Goal: Task Accomplishment & Management: Manage account settings

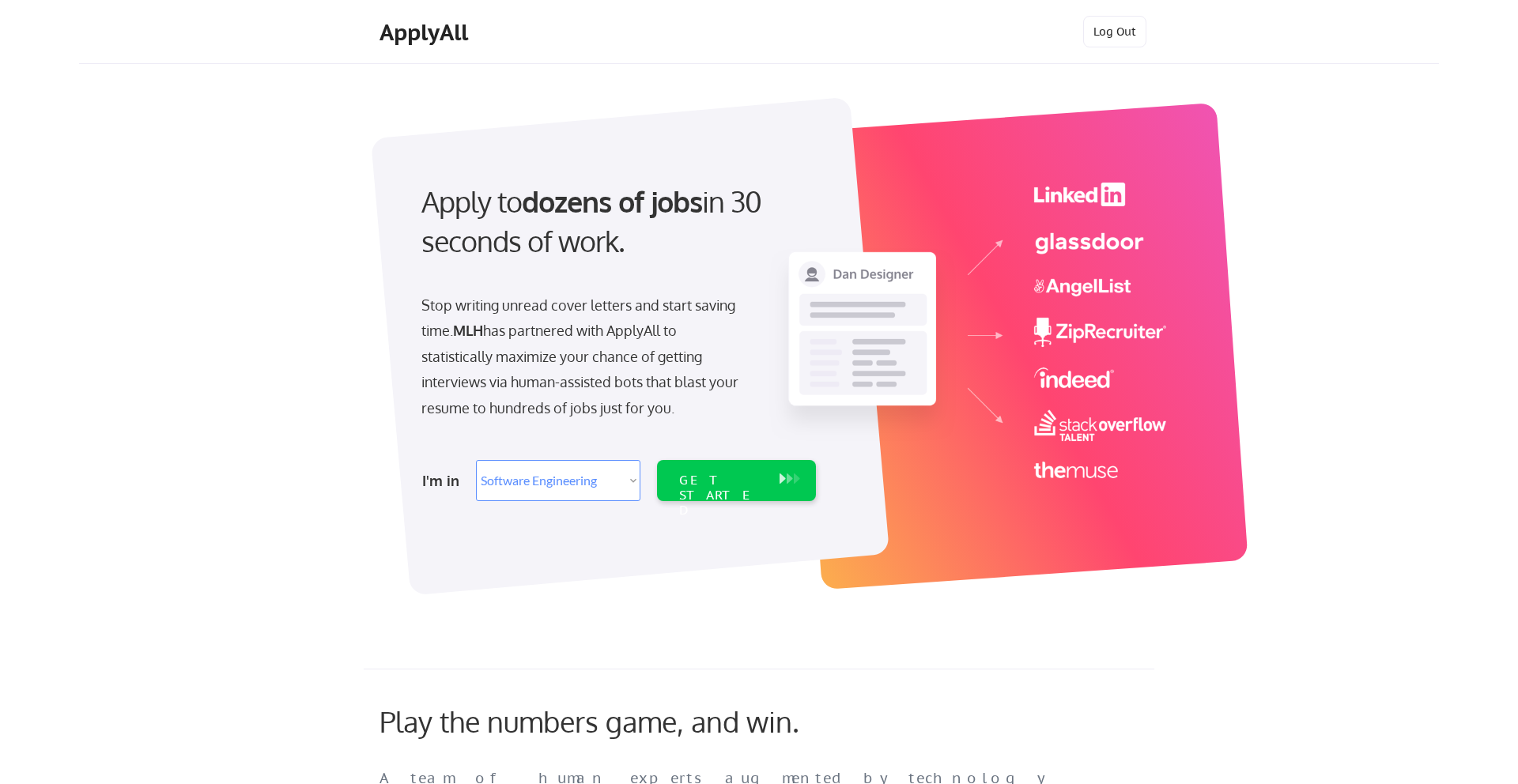
select select ""engineering""
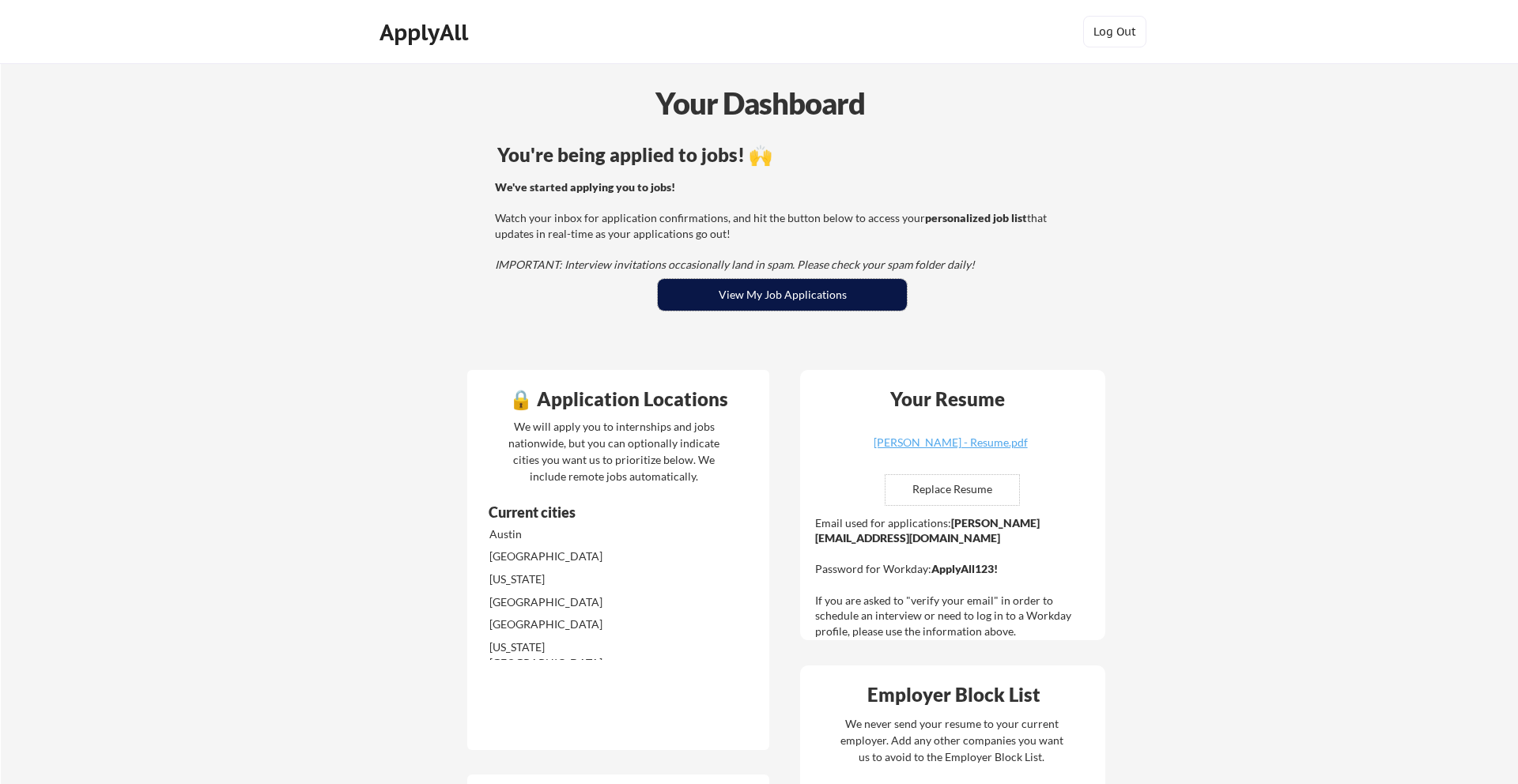
click at [698, 291] on button "View My Job Applications" at bounding box center [782, 294] width 249 height 31
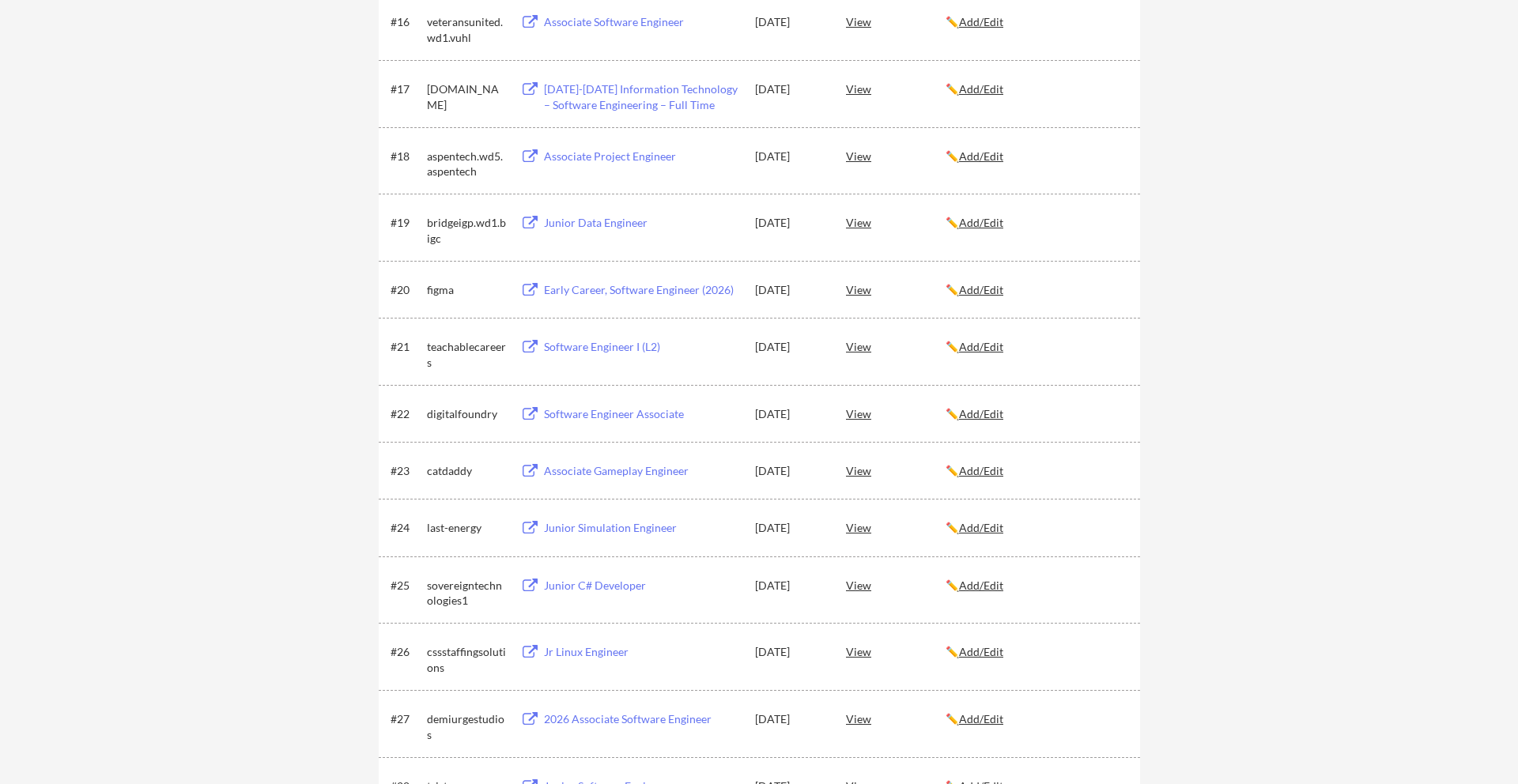
scroll to position [1142, 0]
